Goal: Transaction & Acquisition: Purchase product/service

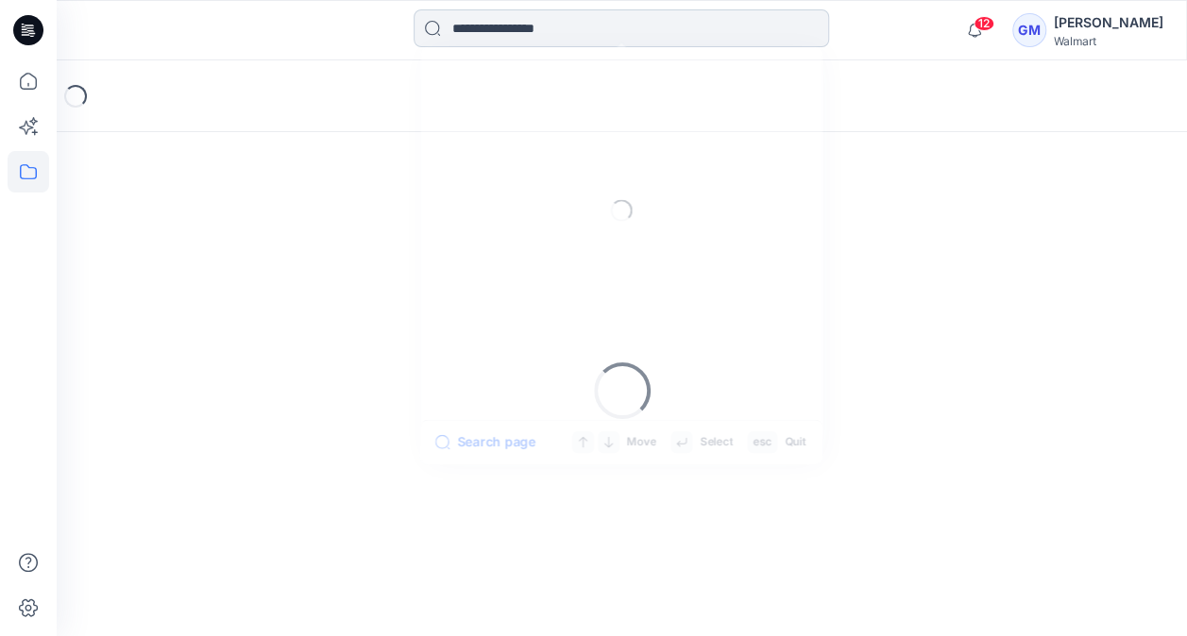
click at [534, 34] on input at bounding box center [621, 28] width 415 height 38
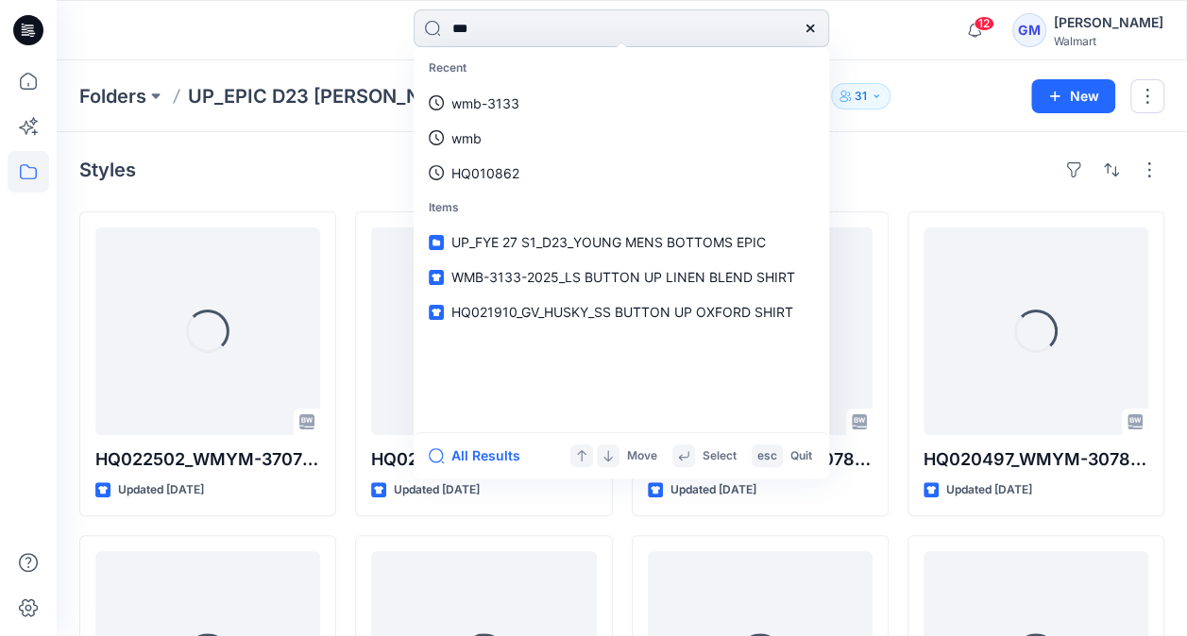
type input "****"
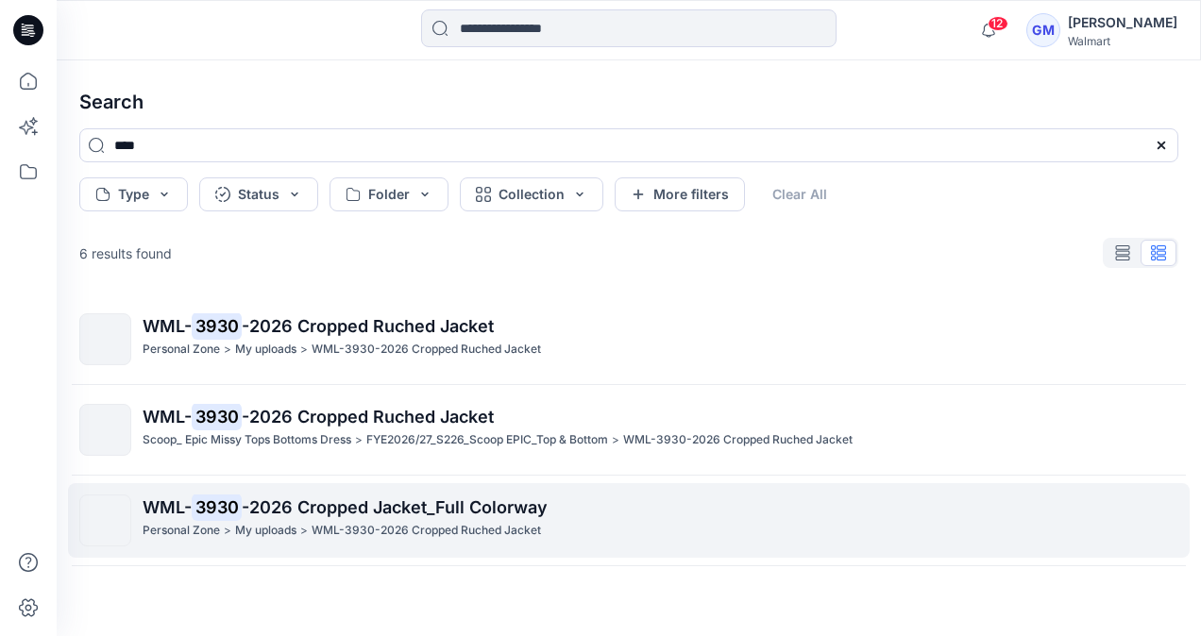
click at [317, 503] on span "-2026 Cropped Jacket_Full Colorway" at bounding box center [395, 508] width 306 height 20
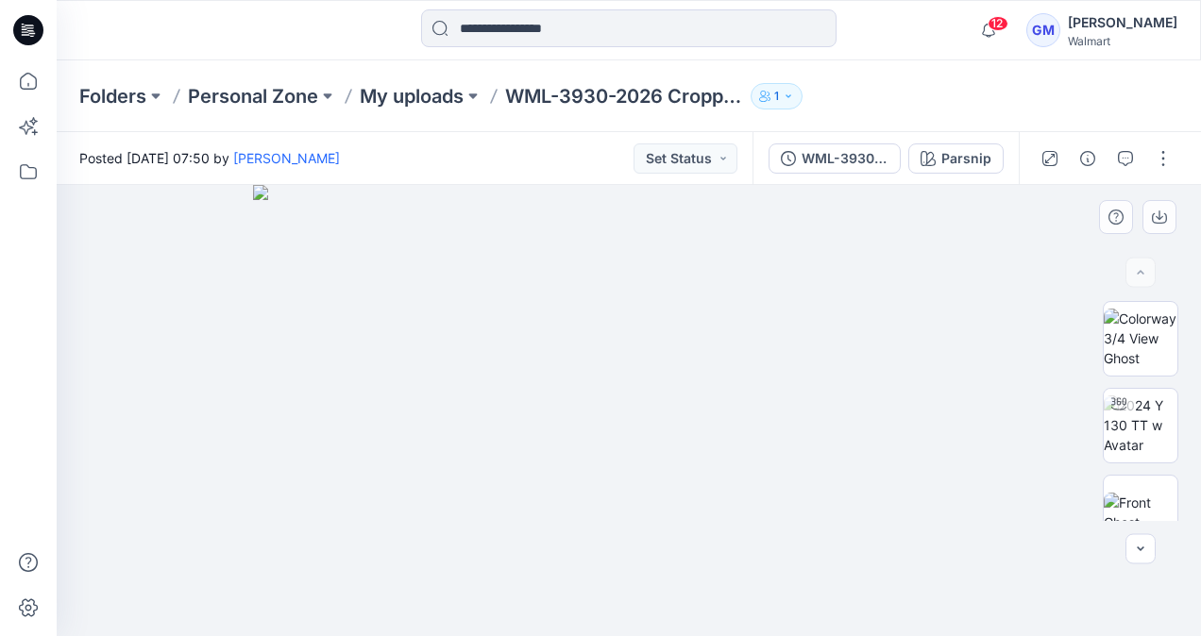
click at [868, 410] on img at bounding box center [629, 410] width 753 height 451
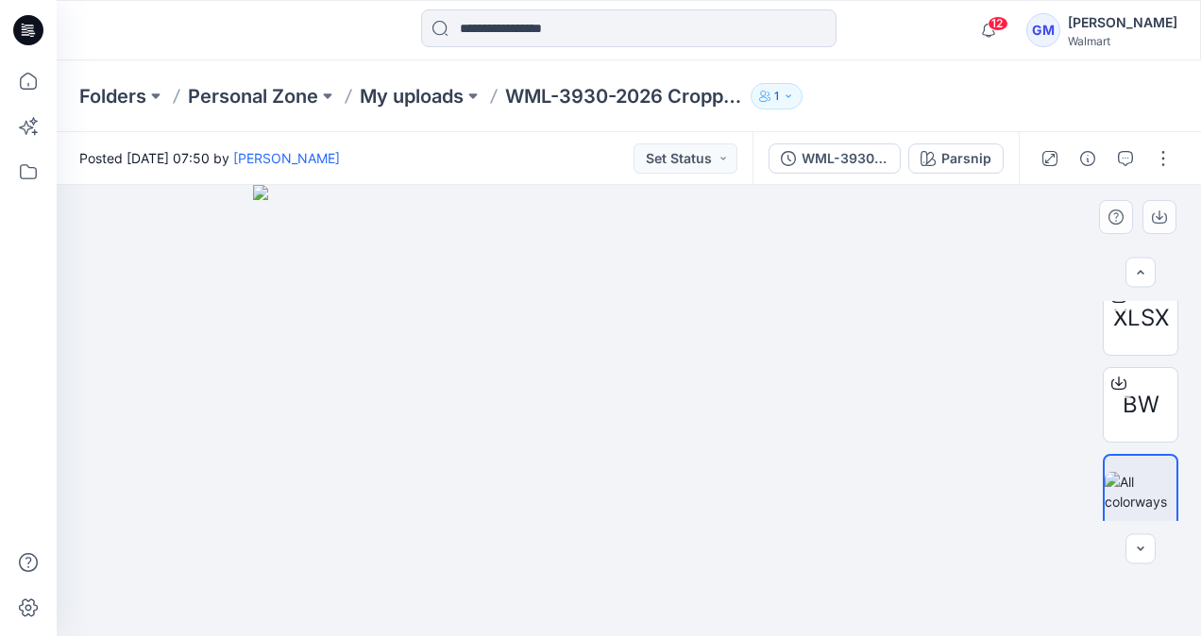
scroll to position [376, 0]
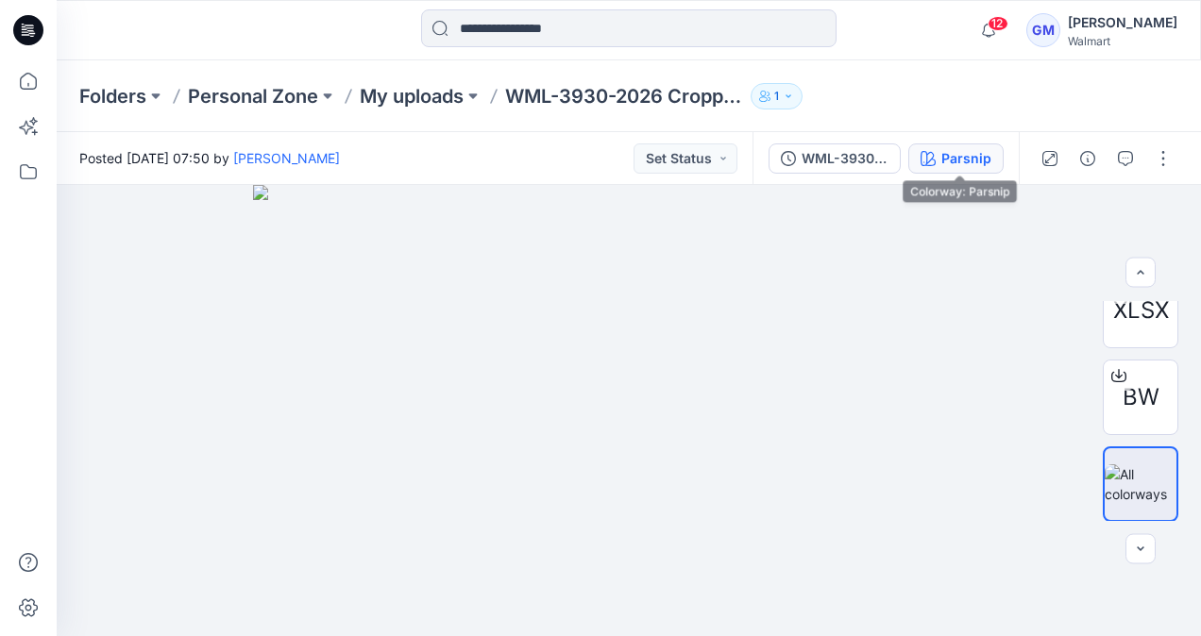
click at [954, 149] on div "Parsnip" at bounding box center [966, 158] width 50 height 21
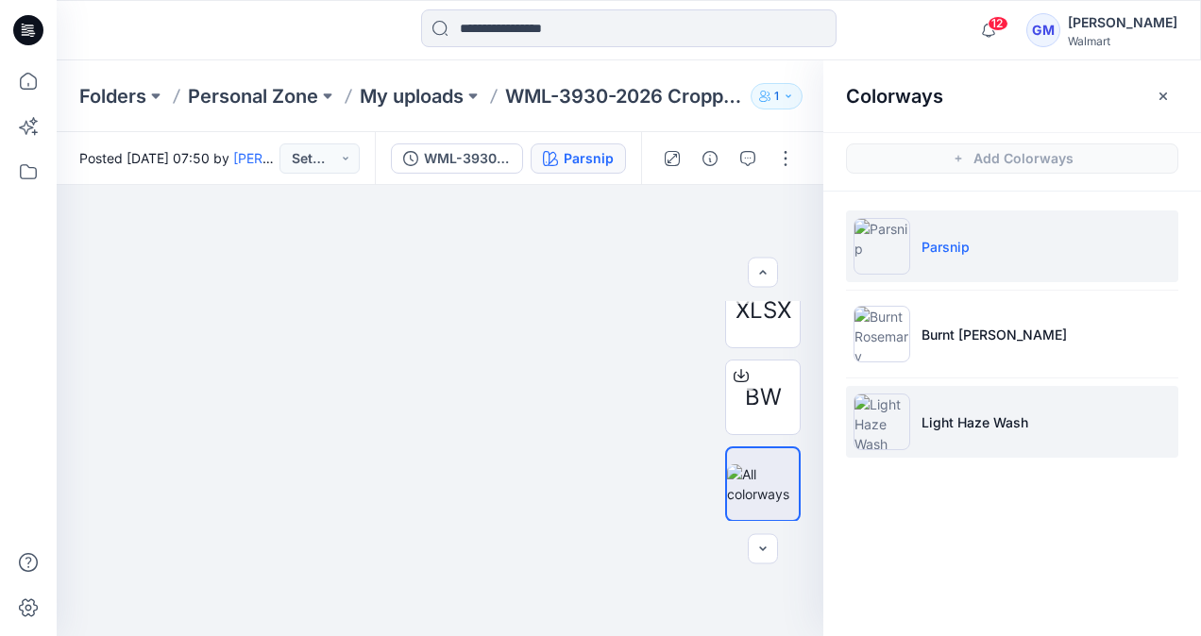
click at [965, 436] on li "Light Haze Wash" at bounding box center [1012, 422] width 332 height 72
